Goal: Check status: Check status

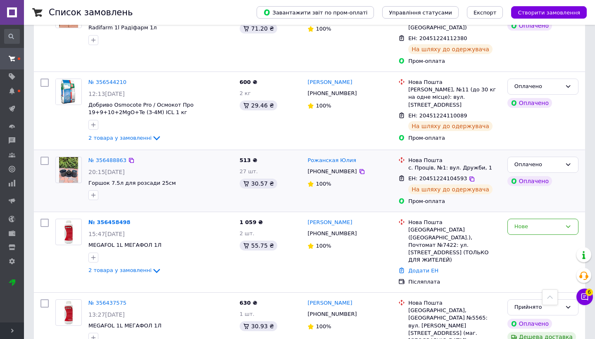
scroll to position [797, 0]
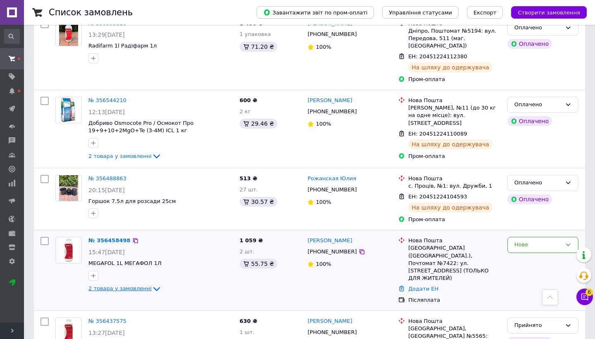
click at [152, 284] on icon at bounding box center [157, 289] width 10 height 10
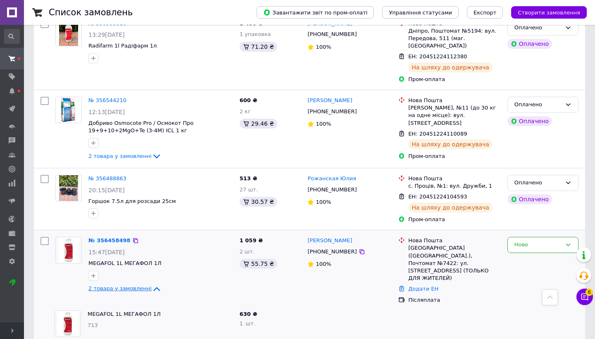
click at [149, 234] on div "№ 356458498 15:47[DATE] MEGAFOL 1L МЕГАФОЛ 1Л 2 товара у замовленні" at bounding box center [160, 265] width 151 height 63
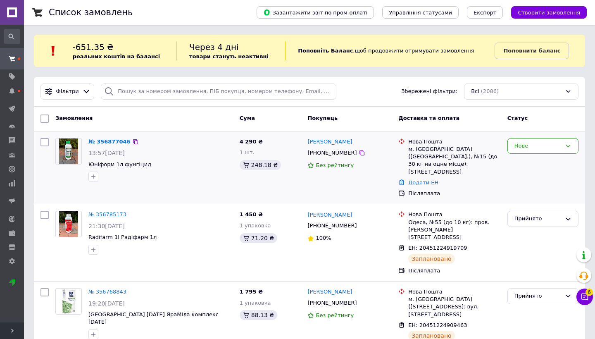
scroll to position [0, 0]
click at [275, 5] on div "Завантажити звіт по пром-оплаті Управління статусами Експорт Створити замовлення" at bounding box center [413, 12] width 347 height 25
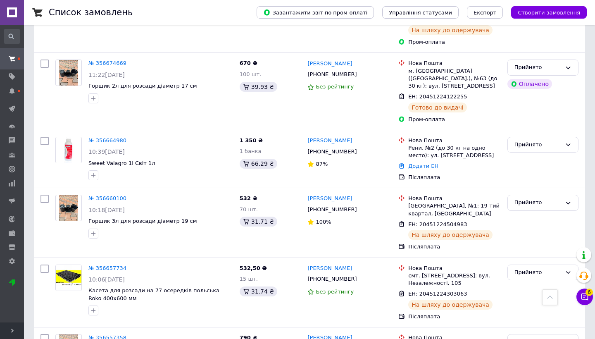
scroll to position [401, 0]
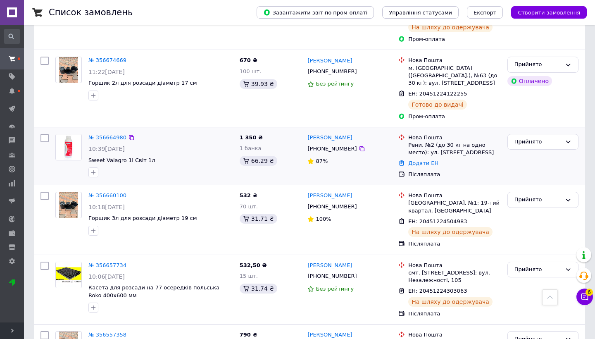
click at [120, 134] on link "№ 356664980" at bounding box center [107, 137] width 38 height 6
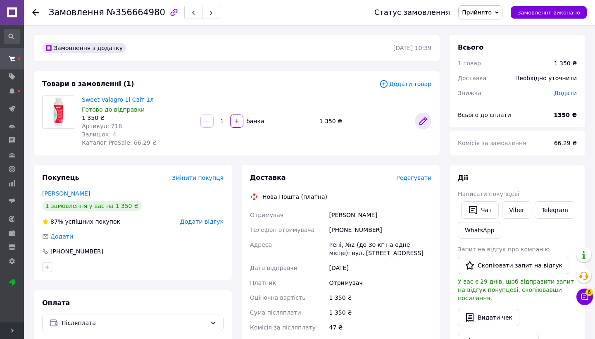
click at [426, 125] on icon at bounding box center [423, 121] width 10 height 10
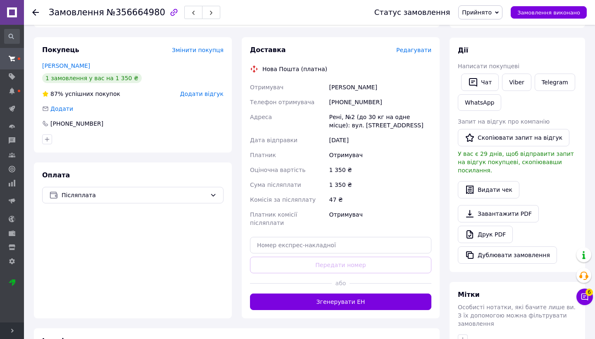
scroll to position [150, 0]
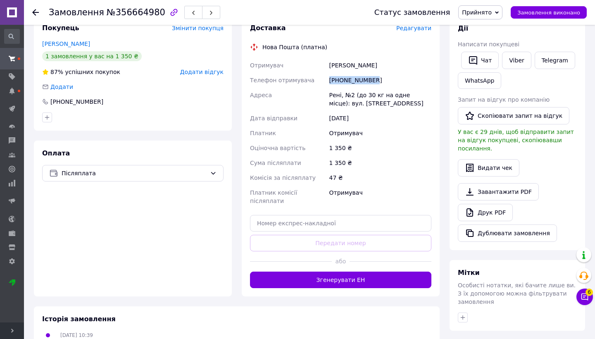
drag, startPoint x: 331, startPoint y: 80, endPoint x: 417, endPoint y: 86, distance: 86.2
click at [417, 86] on div "[PHONE_NUMBER]" at bounding box center [380, 80] width 105 height 15
copy div "[PHONE_NUMBER]"
click at [327, 215] on input "text" at bounding box center [341, 223] width 182 height 17
paste input "20451225213891"
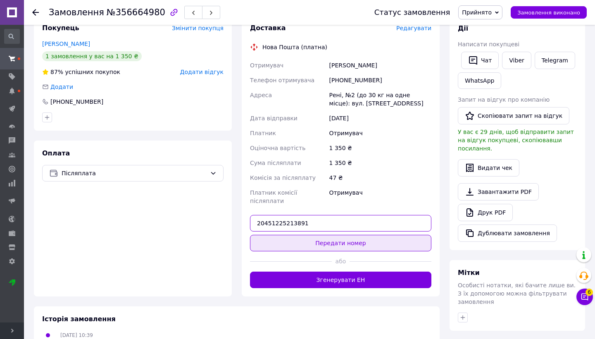
type input "20451225213891"
click at [322, 235] on button "Передати номер" at bounding box center [341, 243] width 182 height 17
